Goal: Task Accomplishment & Management: Complete application form

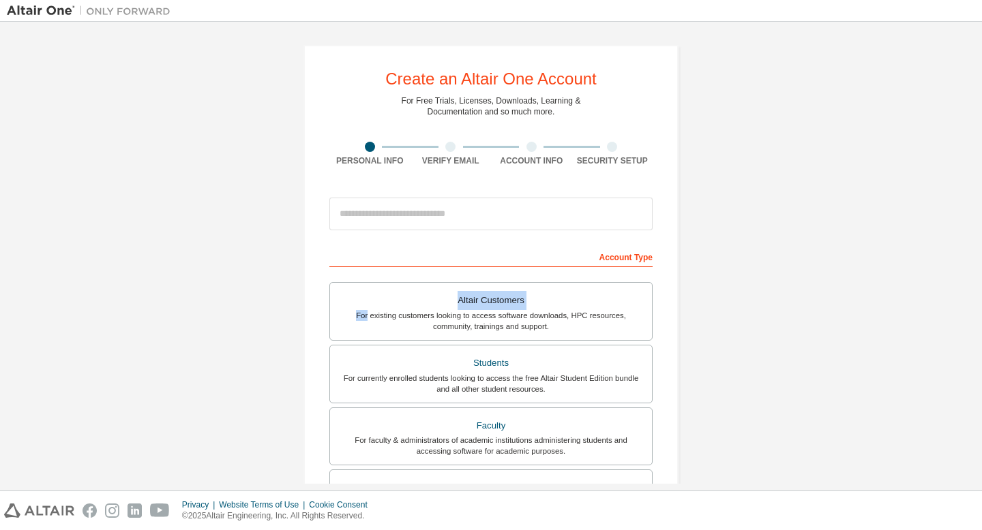
click at [287, 305] on div "Create an Altair One Account For Free Trials, Licenses, Downloads, Learning & D…" at bounding box center [491, 390] width 968 height 722
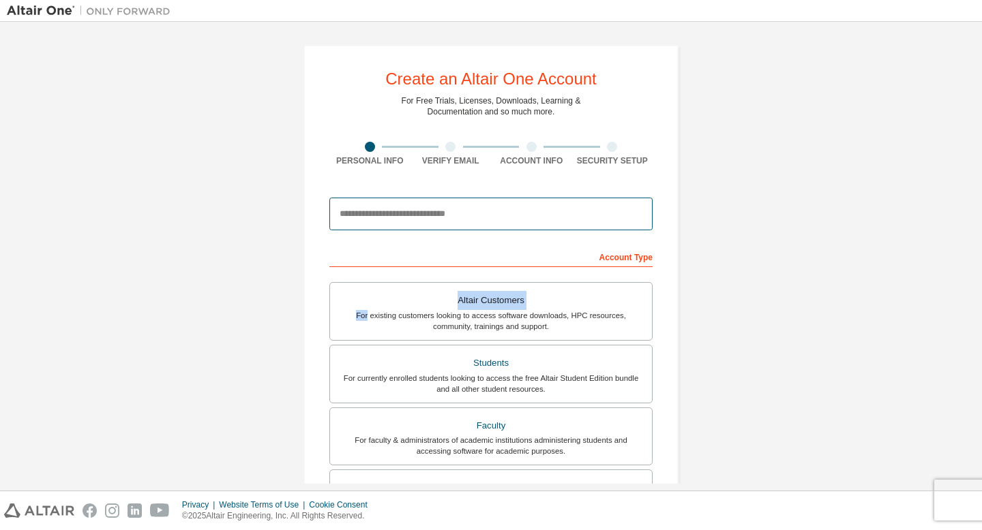
click at [449, 207] on input "email" at bounding box center [490, 214] width 323 height 33
type input "**********"
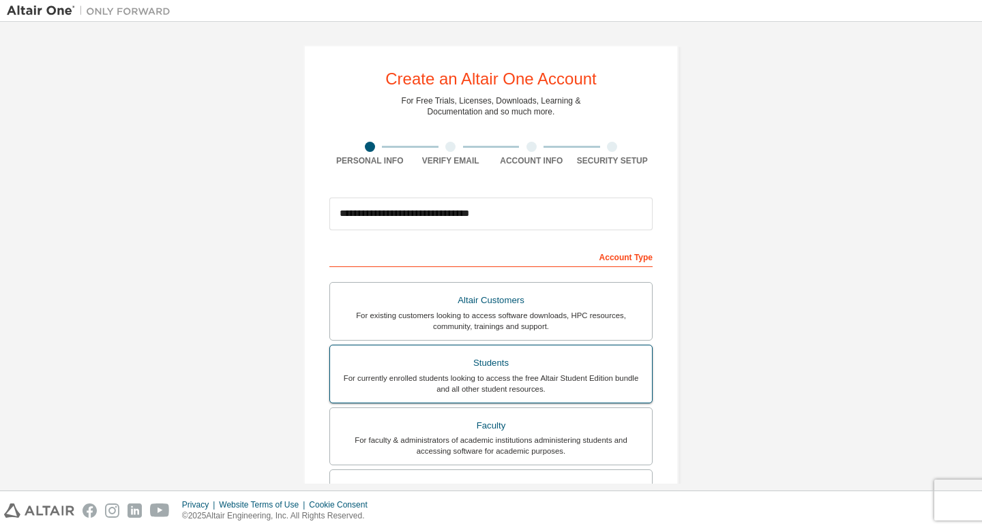
click at [539, 376] on div "For currently enrolled students looking to access the free Altair Student Editi…" at bounding box center [490, 384] width 305 height 22
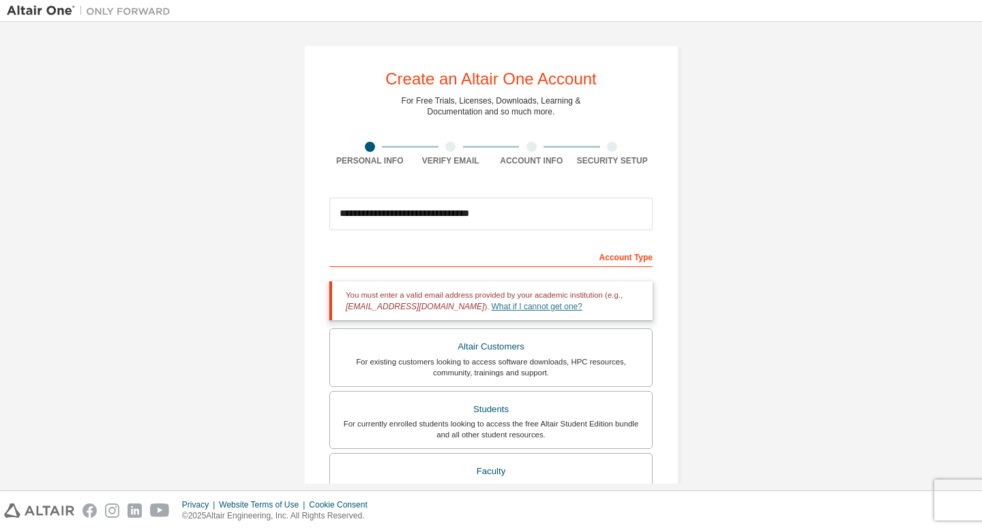
click at [534, 309] on link "What if I cannot get one?" at bounding box center [537, 307] width 91 height 10
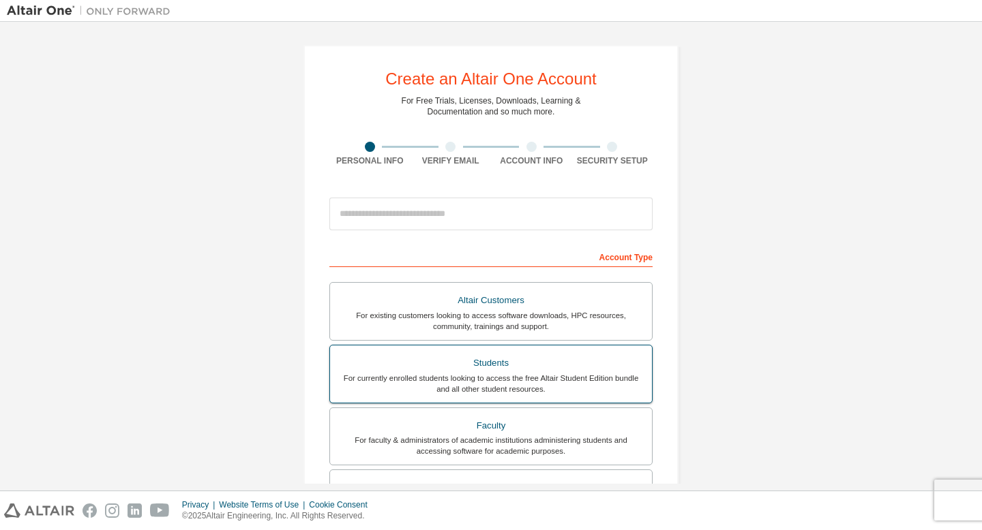
click at [498, 363] on div "Students" at bounding box center [490, 363] width 305 height 19
